Goal: Check status: Check status

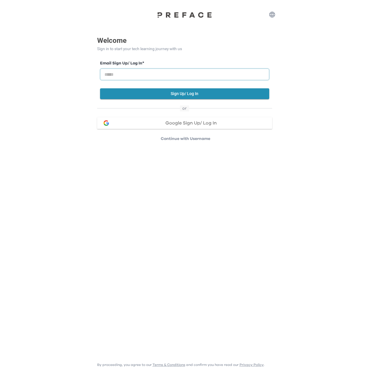
click at [176, 72] on input "email" at bounding box center [184, 74] width 169 height 12
click at [199, 128] on button "Google Sign Up/ Log In" at bounding box center [184, 123] width 175 height 12
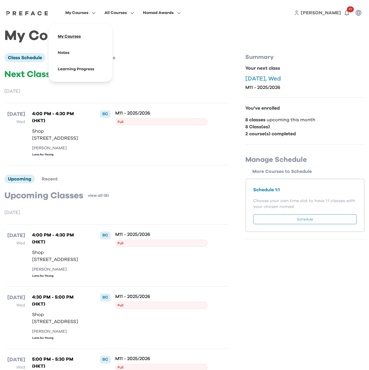
click at [72, 38] on span at bounding box center [80, 36] width 55 height 16
click at [66, 51] on span at bounding box center [80, 53] width 55 height 16
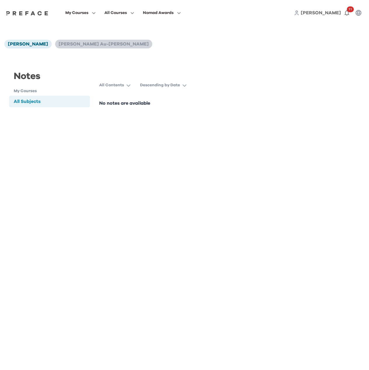
click at [60, 46] on span "Luna Au-Yeung" at bounding box center [104, 44] width 90 height 5
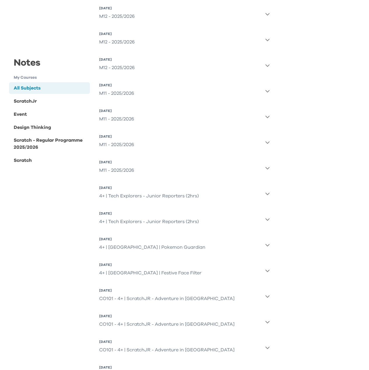
scroll to position [175, 0]
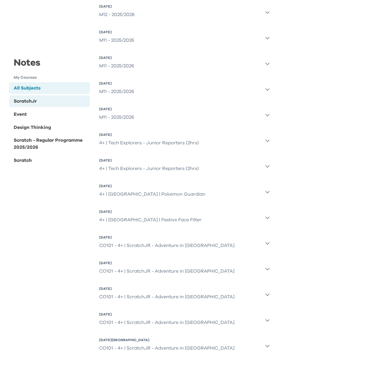
click at [36, 102] on div "ScratchJr" at bounding box center [25, 101] width 23 height 7
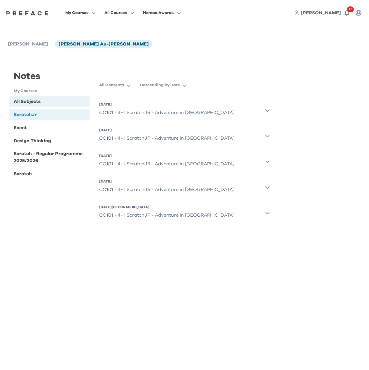
scroll to position [0, 0]
click at [270, 111] on div "All Contents Descending by Date 9 Aug 2024, Fri CO101 - 4+ | ScratchJR - Advent…" at bounding box center [184, 156] width 180 height 153
click at [270, 111] on icon "button" at bounding box center [267, 110] width 5 height 5
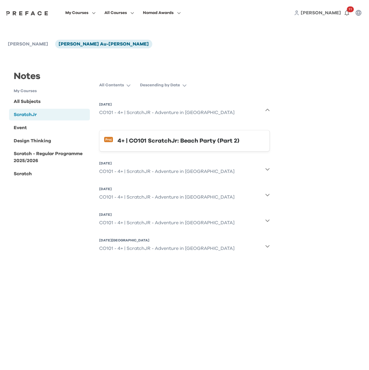
click at [268, 110] on icon "button" at bounding box center [267, 110] width 5 height 5
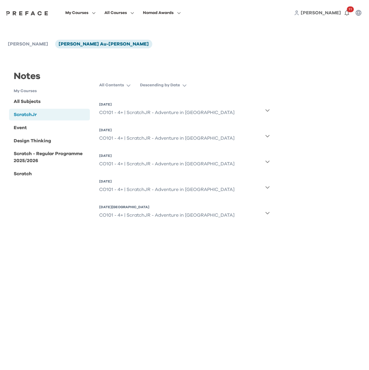
click at [268, 136] on icon "button" at bounding box center [267, 135] width 5 height 5
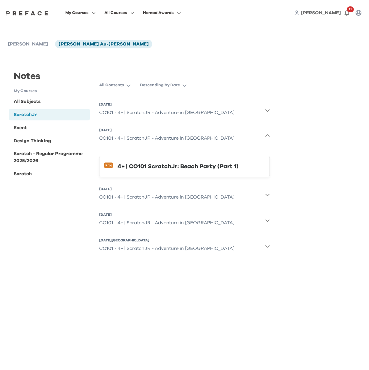
click at [270, 193] on div "All Contents Descending by Date 9 Aug 2024, Fri CO101 - 4+ | ScratchJR - Advent…" at bounding box center [184, 173] width 180 height 186
click at [267, 193] on icon "button" at bounding box center [267, 194] width 5 height 5
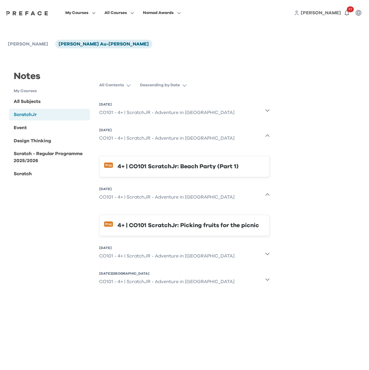
click at [269, 251] on icon "button" at bounding box center [267, 253] width 5 height 5
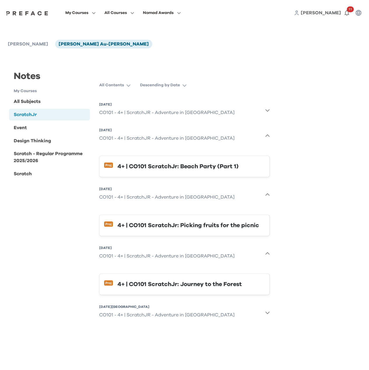
click at [269, 310] on icon "button" at bounding box center [267, 312] width 5 height 5
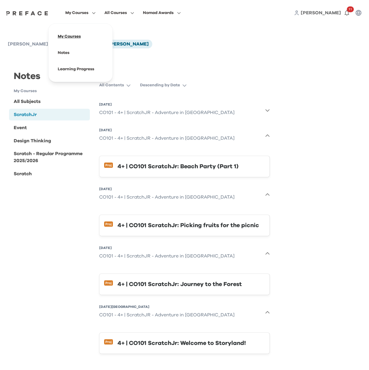
click at [73, 36] on span at bounding box center [80, 36] width 55 height 16
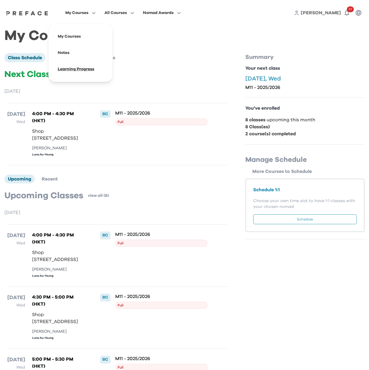
click at [83, 69] on span at bounding box center [80, 69] width 55 height 16
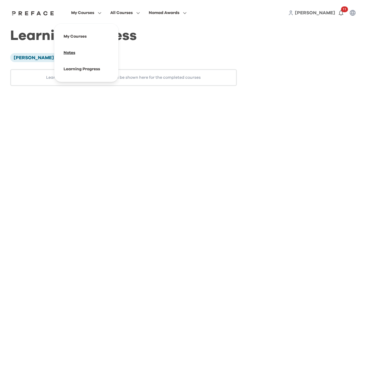
click at [73, 54] on span at bounding box center [86, 53] width 55 height 16
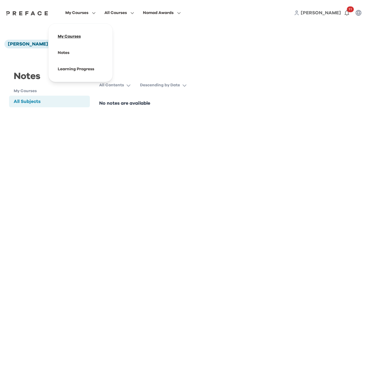
click at [73, 35] on span at bounding box center [80, 36] width 55 height 16
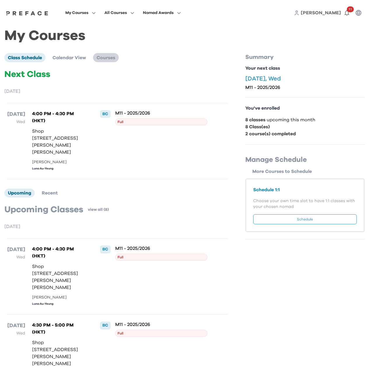
click at [106, 60] on span "Courses" at bounding box center [105, 57] width 19 height 5
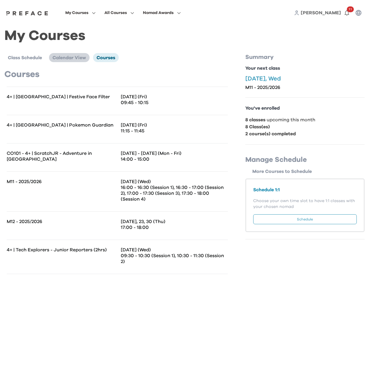
click at [72, 53] on li "Calendar View" at bounding box center [69, 57] width 41 height 9
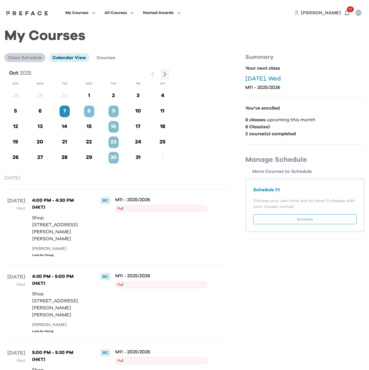
click at [17, 56] on span "Class Schedule" at bounding box center [25, 57] width 34 height 5
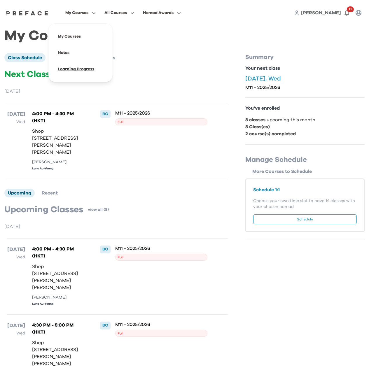
click at [79, 69] on span at bounding box center [80, 69] width 55 height 16
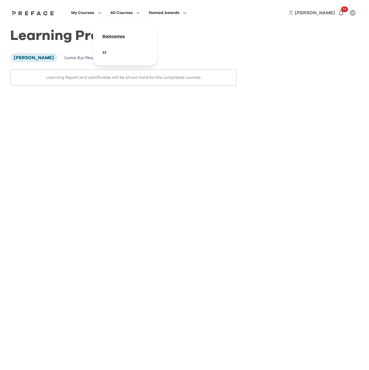
click at [117, 35] on span at bounding box center [125, 36] width 55 height 16
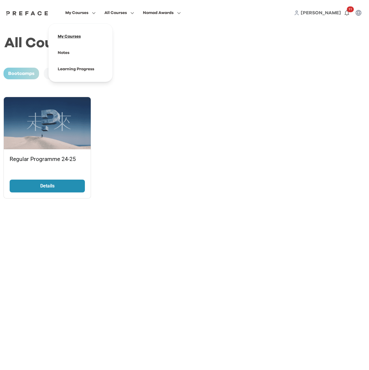
click at [77, 36] on span at bounding box center [80, 36] width 55 height 16
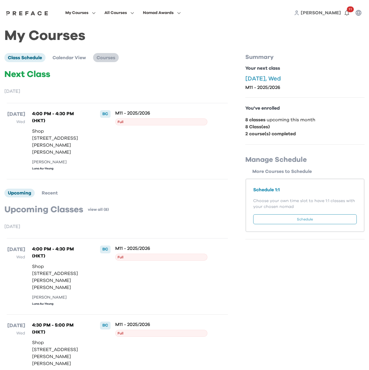
click at [109, 58] on span "Courses" at bounding box center [105, 57] width 19 height 5
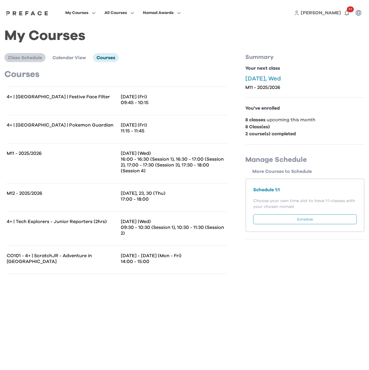
click at [22, 56] on span "Class Schedule" at bounding box center [25, 57] width 34 height 5
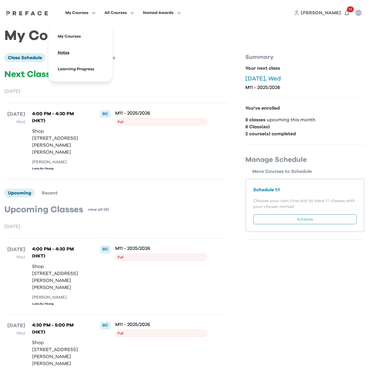
click at [70, 51] on span at bounding box center [80, 53] width 55 height 16
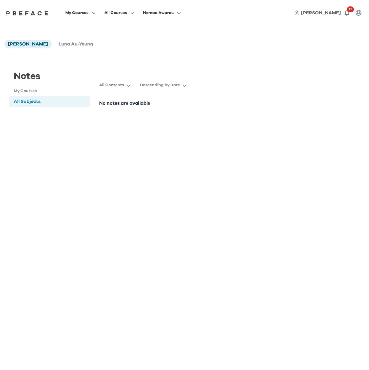
click at [126, 86] on icon "button" at bounding box center [128, 85] width 4 height 4
click at [167, 86] on p "Descending by Date" at bounding box center [160, 85] width 40 height 6
click at [172, 83] on p "Descending by Date" at bounding box center [160, 85] width 40 height 6
click at [168, 87] on p "Descending by Date" at bounding box center [160, 85] width 40 height 6
click at [29, 92] on h1 "My Courses" at bounding box center [52, 91] width 76 height 6
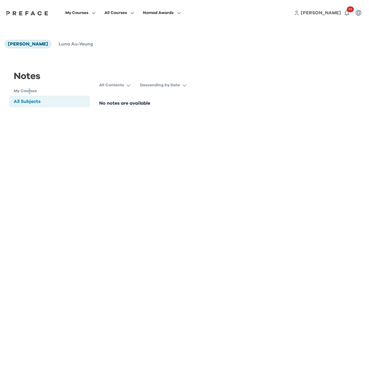
click at [29, 94] on h1 "My Courses" at bounding box center [52, 91] width 76 height 6
click at [21, 92] on h1 "My Courses" at bounding box center [52, 91] width 76 height 6
click at [19, 91] on h1 "My Courses" at bounding box center [52, 91] width 76 height 6
click at [59, 44] on span "Luna Au-Yeung" at bounding box center [76, 44] width 34 height 5
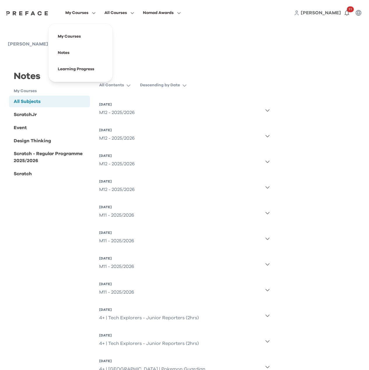
click at [328, 80] on div "Notes My Courses All Subjects ScratchJr Event Design Thinking Scratch - Regular…" at bounding box center [184, 297] width 360 height 485
click at [267, 68] on div "Notes My Courses All Subjects ScratchJr Event Design Thinking Scratch - Regular…" at bounding box center [184, 297] width 360 height 485
click at [271, 168] on div "All Contents Descending by Date 30 Oct 2025, Thu M12 - 2025/2026 23 Oct 2025, T…" at bounding box center [184, 310] width 180 height 461
click at [266, 157] on button "16 Oct 2025, Thu M12 - 2025/2026" at bounding box center [184, 161] width 171 height 21
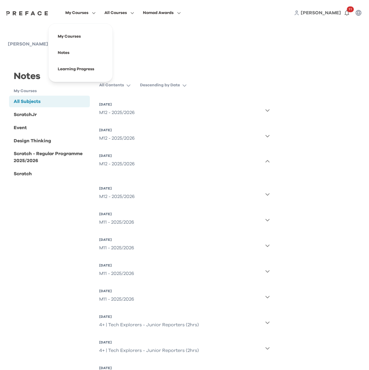
click at [268, 164] on button "16 Oct 2025, Thu M12 - 2025/2026" at bounding box center [184, 161] width 171 height 21
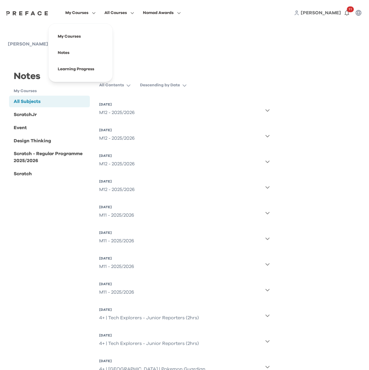
click at [267, 161] on icon "button" at bounding box center [267, 161] width 5 height 5
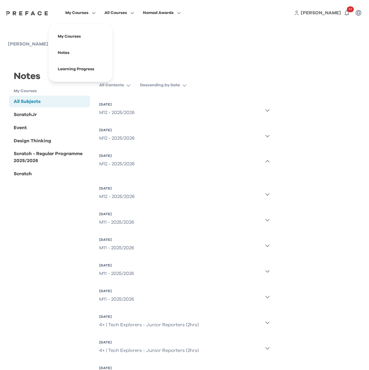
click at [266, 161] on icon "button" at bounding box center [267, 161] width 5 height 5
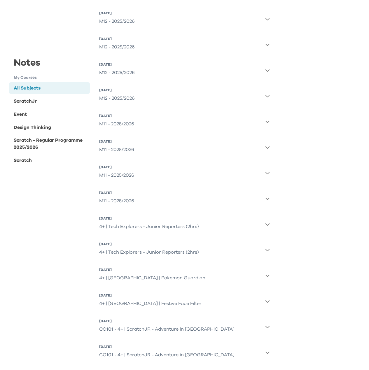
scroll to position [178, 0]
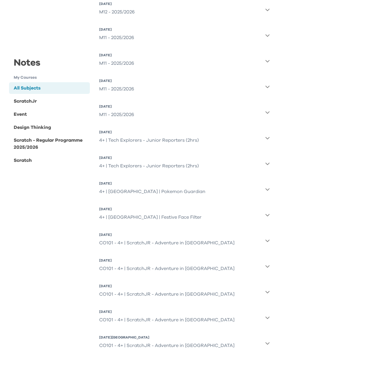
click at [266, 242] on icon "button" at bounding box center [267, 240] width 5 height 5
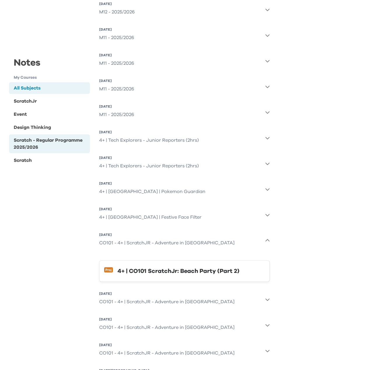
click at [28, 144] on div "Scratch - Regular Programme 2025/2026" at bounding box center [51, 144] width 74 height 14
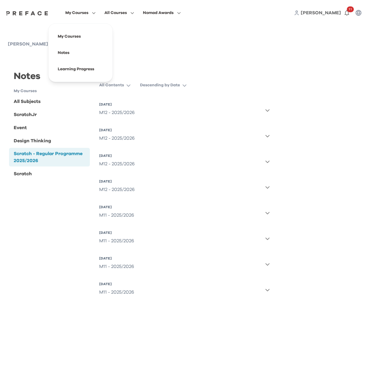
scroll to position [0, 0]
click at [33, 174] on div "Scratch" at bounding box center [49, 174] width 81 height 12
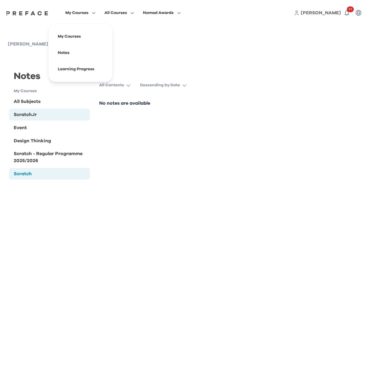
click at [32, 119] on div "ScratchJr" at bounding box center [49, 115] width 81 height 12
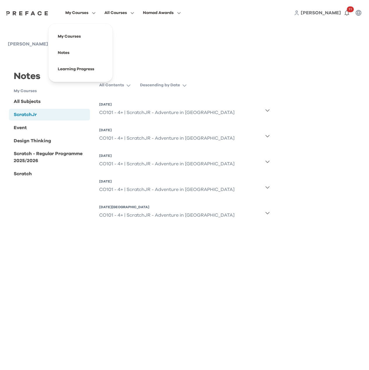
click at [265, 187] on icon "button" at bounding box center [267, 187] width 5 height 5
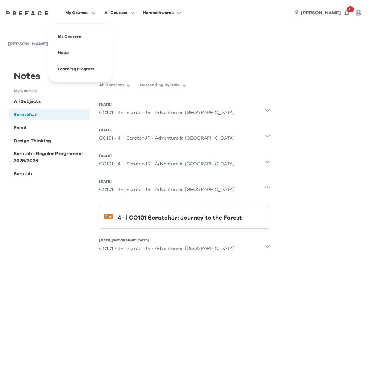
click at [268, 187] on icon "button" at bounding box center [267, 187] width 5 height 5
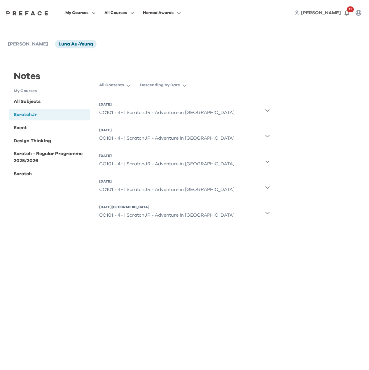
click at [23, 61] on div "Notes My Courses All Subjects ScratchJr Event Design Thinking Scratch - Regular…" at bounding box center [49, 120] width 81 height 121
click at [78, 13] on span "My Courses" at bounding box center [76, 12] width 23 height 7
click at [65, 33] on span at bounding box center [80, 36] width 55 height 16
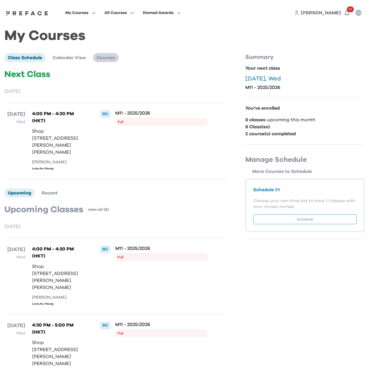
click at [110, 59] on span "Courses" at bounding box center [105, 57] width 19 height 5
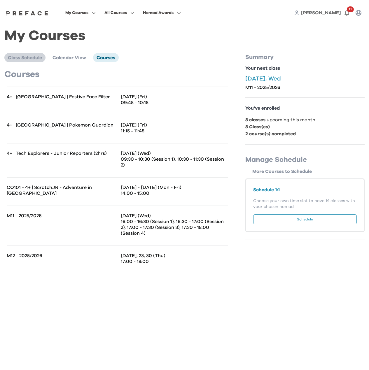
click at [29, 57] on span "Class Schedule" at bounding box center [25, 57] width 34 height 5
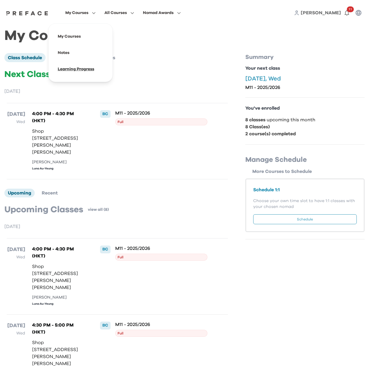
click at [69, 68] on span at bounding box center [80, 69] width 55 height 16
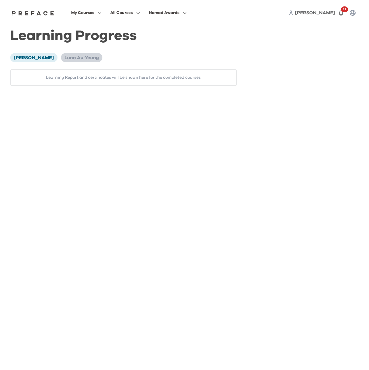
click at [66, 60] on span "Luna Au-Yeung" at bounding box center [81, 57] width 34 height 5
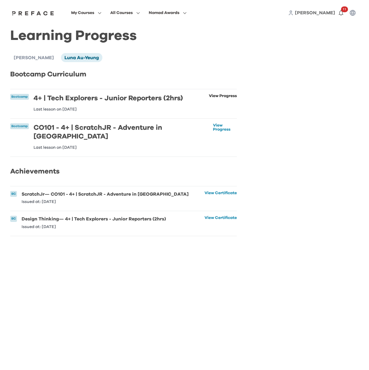
click at [215, 100] on link "View Progress" at bounding box center [223, 102] width 28 height 17
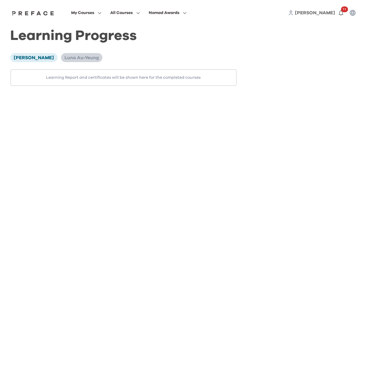
click at [64, 59] on span "Luna Au-Yeung" at bounding box center [81, 57] width 34 height 5
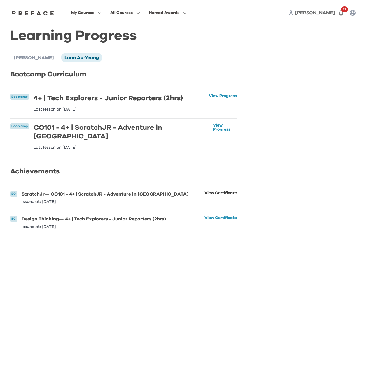
click at [217, 196] on link "View Certificate" at bounding box center [220, 197] width 32 height 13
click at [219, 222] on link "View Certificate" at bounding box center [220, 222] width 32 height 13
